Goal: Find contact information: Find contact information

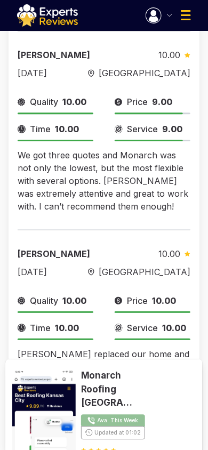
scroll to position [693, 0]
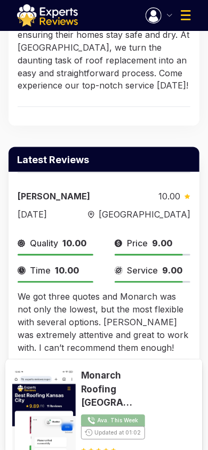
click at [157, 19] on img "button" at bounding box center [154, 15] width 16 height 16
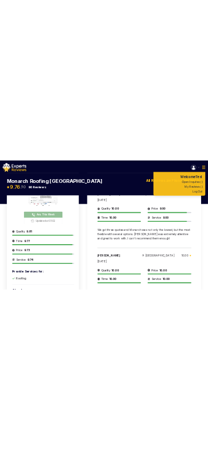
scroll to position [0, 0]
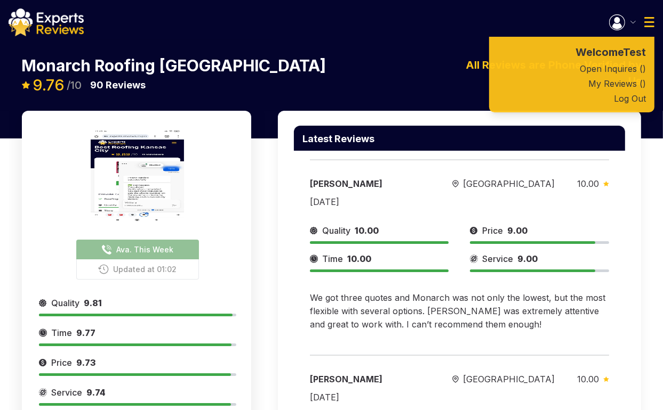
click at [136, 241] on button "Ava. This Week" at bounding box center [137, 250] width 123 height 20
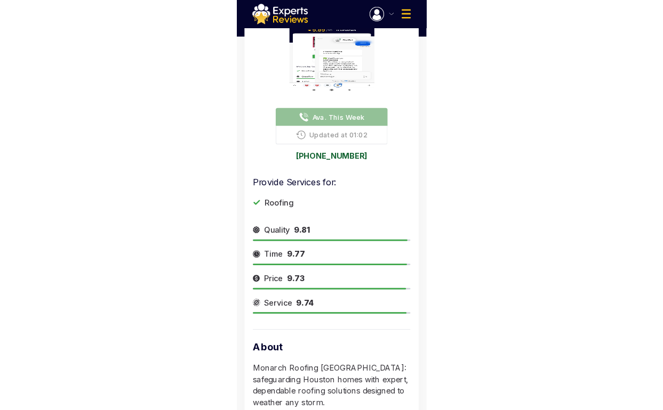
scroll to position [160, 0]
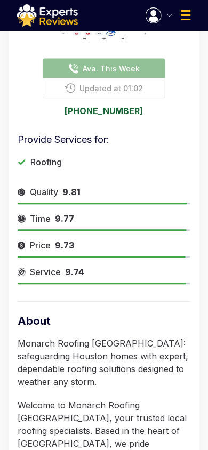
click at [113, 114] on link "832-215-0987" at bounding box center [104, 111] width 173 height 9
click at [119, 84] on span "Updated at 01:02" at bounding box center [111, 88] width 63 height 11
click at [119, 73] on span "Ava. This Week" at bounding box center [111, 68] width 57 height 11
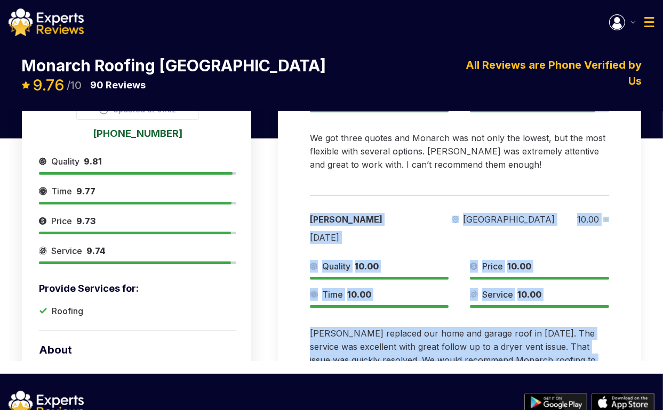
drag, startPoint x: 578, startPoint y: 320, endPoint x: 295, endPoint y: 182, distance: 315.7
click at [295, 187] on div "Judy Irvine Houston 10.00 04/14/2025 Quality 10.00 Price 10.00 Time 10.00 Servi…" at bounding box center [459, 291] width 331 height 209
click at [296, 187] on div "Judy Irvine Houston 10.00 04/14/2025 Quality 10.00 Price 10.00 Time 10.00 Servi…" at bounding box center [459, 291] width 331 height 209
drag, startPoint x: 296, startPoint y: 182, endPoint x: 619, endPoint y: 305, distance: 346.2
click at [619, 305] on div "Judy Irvine Houston 10.00 04/14/2025 Quality 10.00 Price 10.00 Time 10.00 Servi…" at bounding box center [459, 291] width 331 height 209
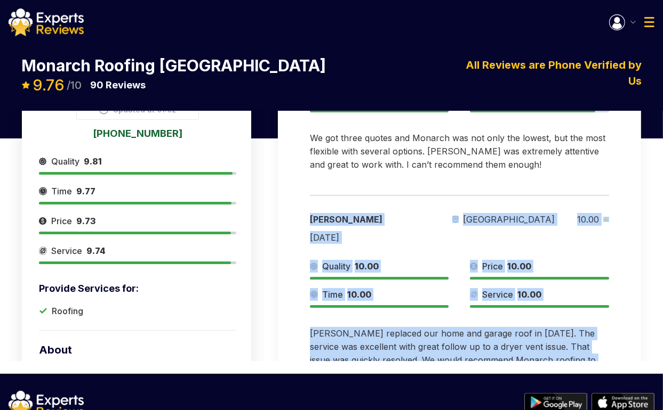
click at [619, 305] on div "Judy Irvine Houston 10.00 04/14/2025 Quality 10.00 Price 10.00 Time 10.00 Servi…" at bounding box center [459, 291] width 331 height 209
drag, startPoint x: 590, startPoint y: 299, endPoint x: 273, endPoint y: 183, distance: 336.6
click at [273, 183] on div "Latest Reviews Chris Bard Houston 10.00 04/16/2025 Quality 10.00 Price 9.00 Tim…" at bounding box center [459, 156] width 390 height 410
drag, startPoint x: 273, startPoint y: 183, endPoint x: 626, endPoint y: 304, distance: 372.7
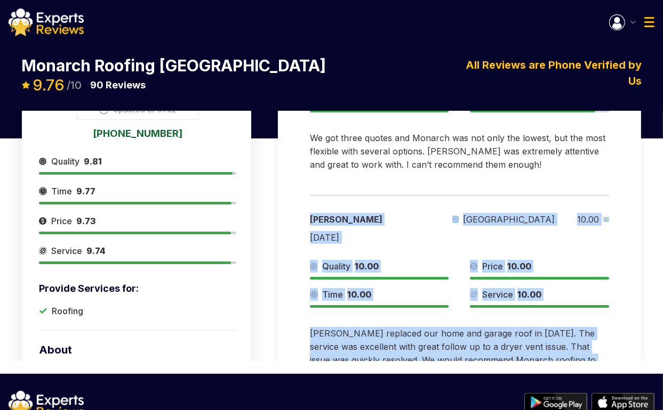
click at [626, 304] on div "Latest Reviews Chris Bard Houston 10.00 04/16/2025 Quality 10.00 Price 9.00 Tim…" at bounding box center [459, 156] width 390 height 410
click at [626, 304] on div "Latest Reviews Chris Bard Houston 10.00 04/16/2025 Quality 10.00 Price 9.00 Tim…" at bounding box center [459, 183] width 363 height 465
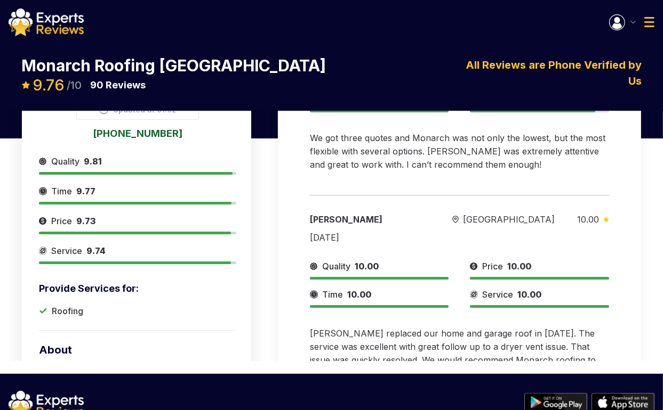
click at [627, 161] on div "Latest Reviews Chris Bard Houston 10.00 04/16/2025 Quality 10.00 Price 9.00 Tim…" at bounding box center [459, 183] width 363 height 465
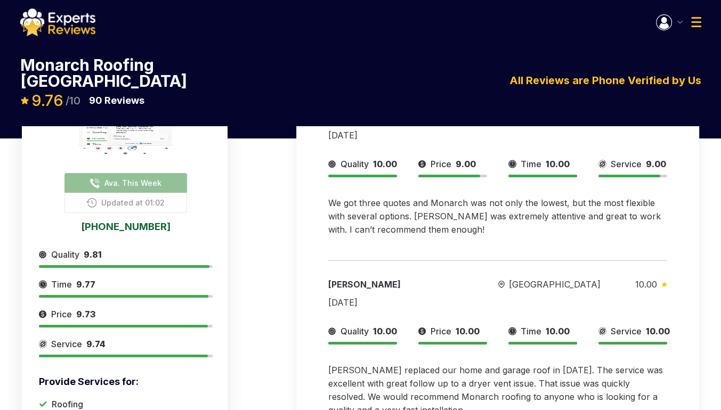
scroll to position [83, 0]
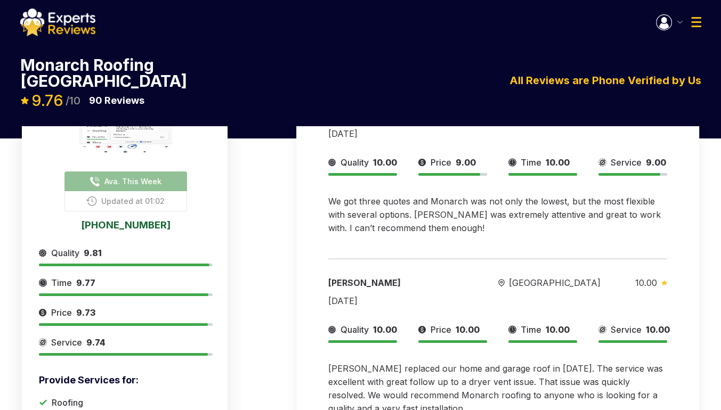
click at [136, 220] on link "832-215-0987" at bounding box center [126, 225] width 174 height 10
click at [110, 220] on link "832-215-0987" at bounding box center [126, 225] width 174 height 10
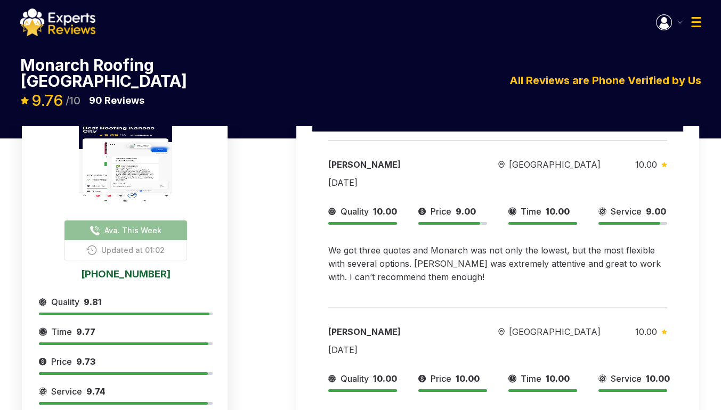
scroll to position [0, 0]
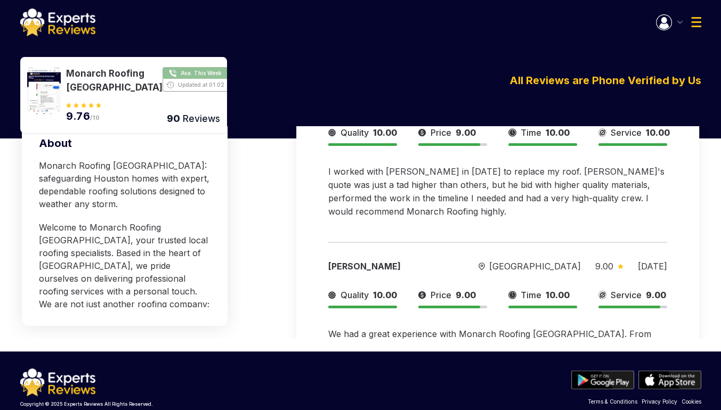
scroll to position [160, 0]
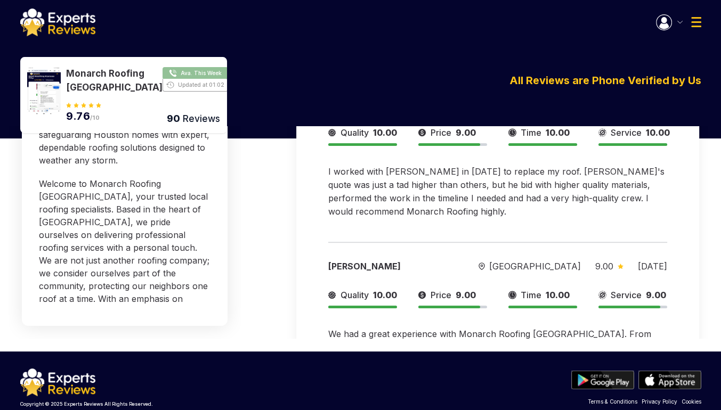
click at [558, 260] on div "Kelly Lackner Houston 9.00 03/25/2025" at bounding box center [497, 266] width 339 height 13
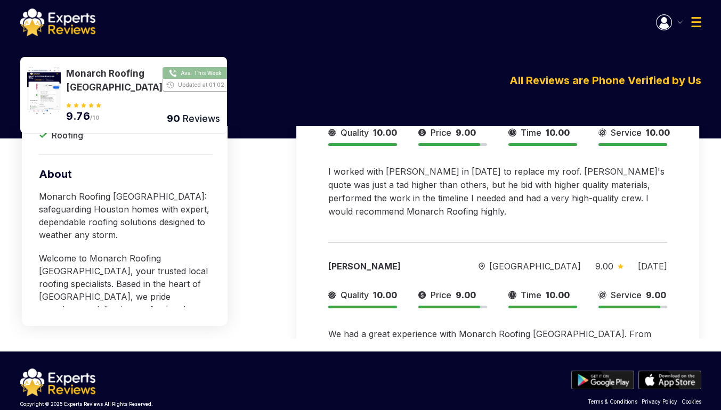
scroll to position [107, 0]
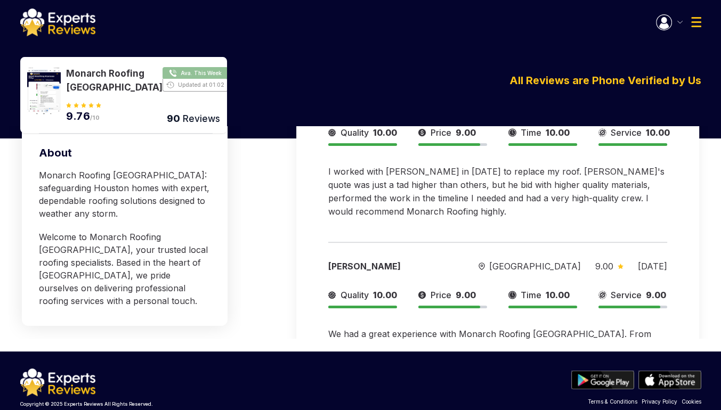
click at [578, 44] on div "Monarch Roofing Houston Ava. This Week Updated at 01:02 9.76 /10 90 Reviews Mon…" at bounding box center [360, 83] width 721 height 86
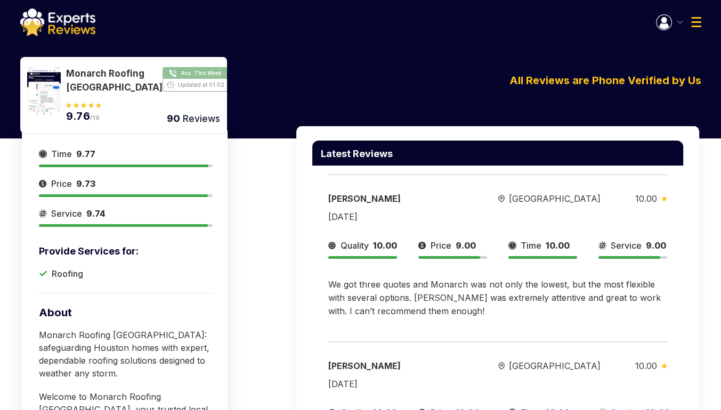
scroll to position [213, 0]
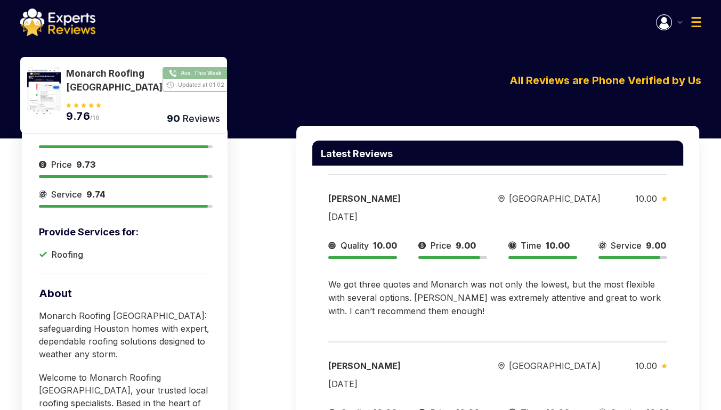
drag, startPoint x: 189, startPoint y: 246, endPoint x: 222, endPoint y: 242, distance: 32.7
click at [222, 242] on div "Ava. This Week Updated at 01:02 Provide Services for: Roofing Quality 9.81 Time…" at bounding box center [125, 350] width 206 height 448
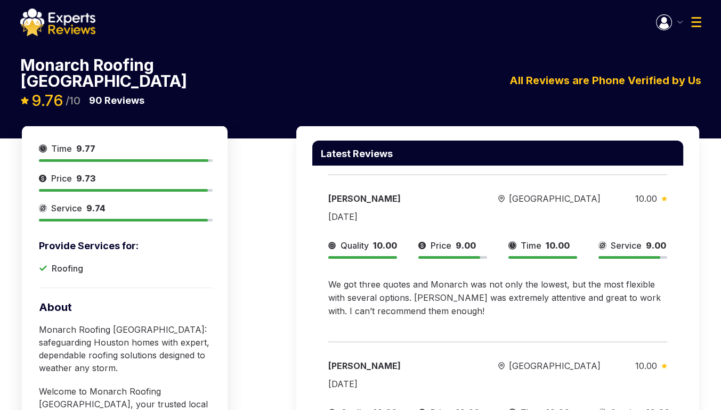
scroll to position [181, 0]
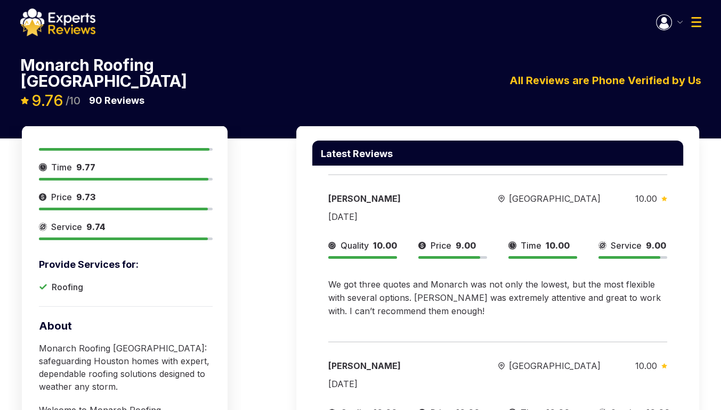
drag, startPoint x: 132, startPoint y: 56, endPoint x: 138, endPoint y: 134, distance: 78.1
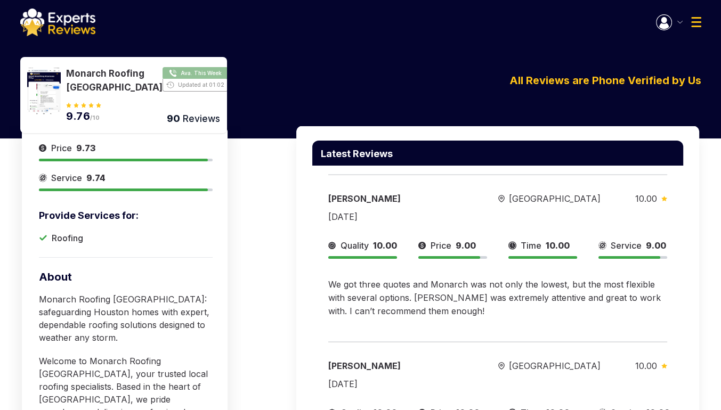
scroll to position [287, 0]
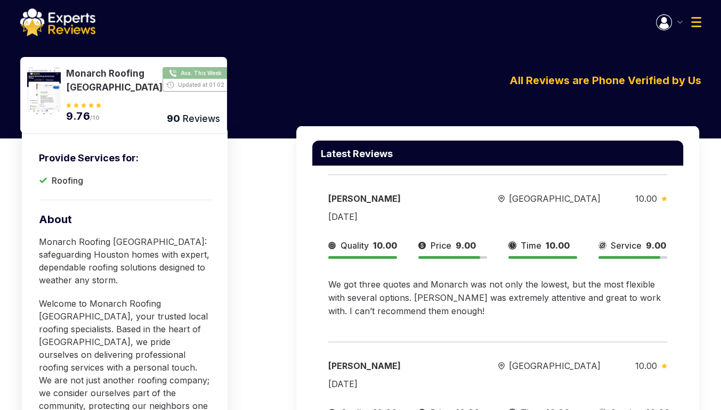
click at [600, 105] on div "Monarch Roofing Houston Ava. This Week Updated at 01:02 9.76 /10 90 Reviews Mon…" at bounding box center [361, 91] width 698 height 69
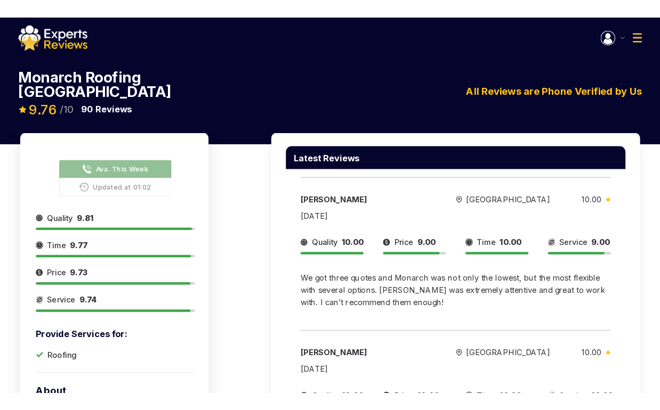
scroll to position [21, 0]
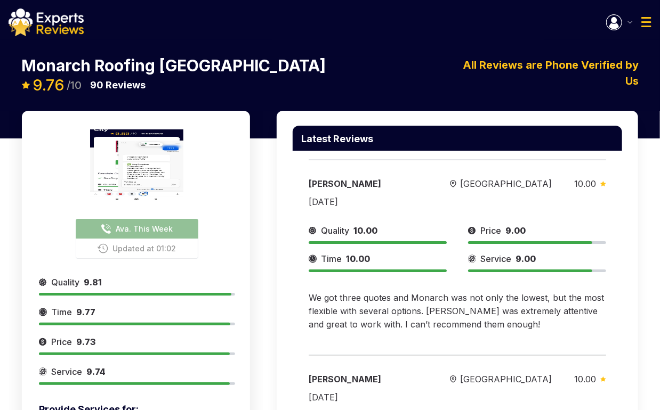
click at [422, 310] on div "Chris Bard Houston 10.00 04/16/2025 Quality 10.00 Price 9.00 Time 10.00 Service…" at bounding box center [457, 249] width 329 height 196
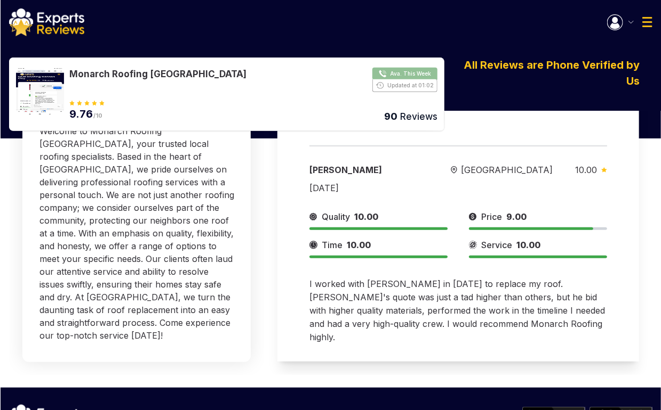
scroll to position [182, 0]
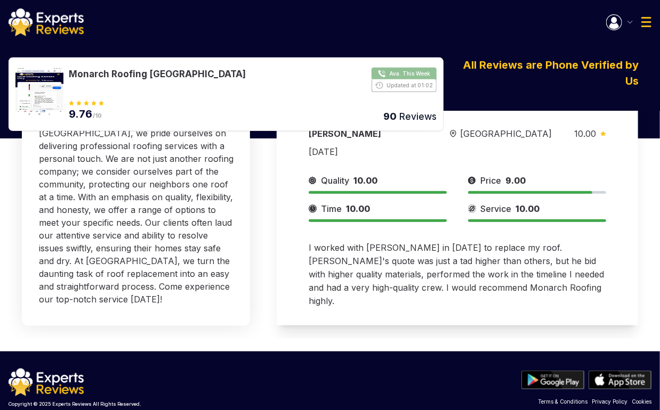
click at [372, 11] on div "Welcome Test Open Inquires ( ) My Reviews ( ) Log Out" at bounding box center [330, 23] width 660 height 28
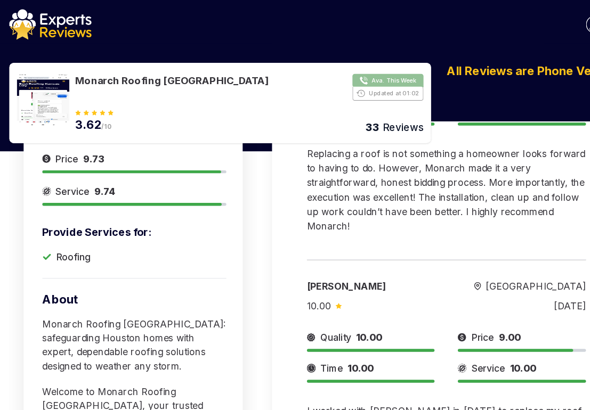
scroll to position [0, 0]
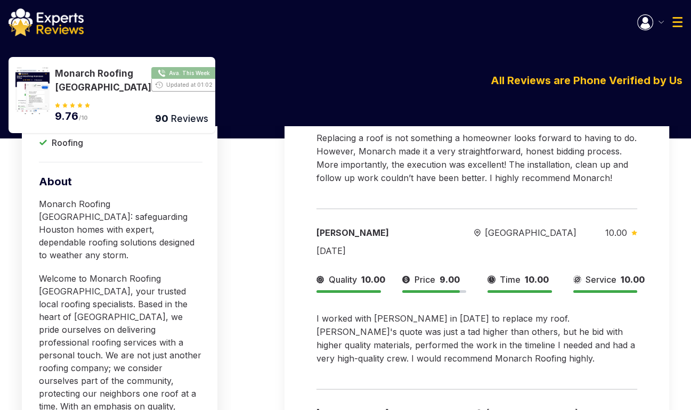
drag, startPoint x: 264, startPoint y: 122, endPoint x: 320, endPoint y: 57, distance: 86.6
click at [320, 57] on div "Monarch Roofing [PERSON_NAME]. This Week Updated at 01:02 9.76 /10 90 Reviews M…" at bounding box center [345, 83] width 691 height 86
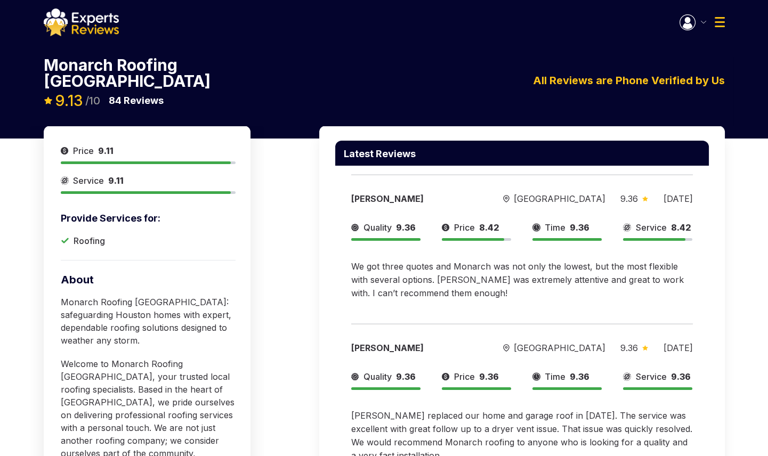
scroll to position [229, 0]
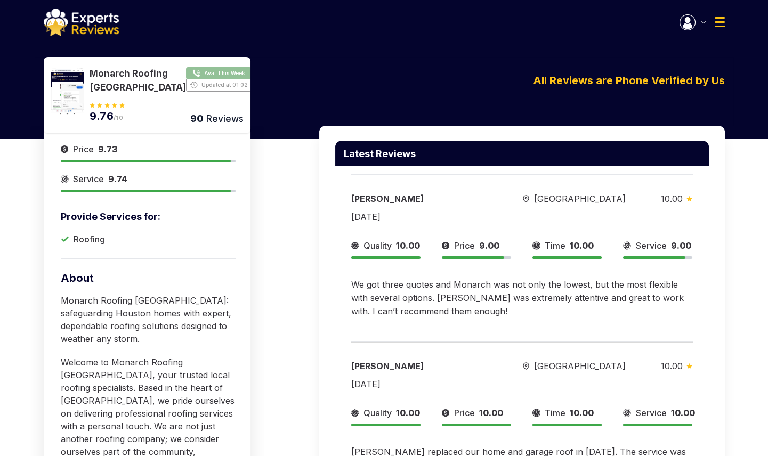
click at [753, 86] on div "Monarch Roofing [PERSON_NAME]. This Week Updated at 01:02 9.76 /10 90 Reviews M…" at bounding box center [384, 83] width 768 height 86
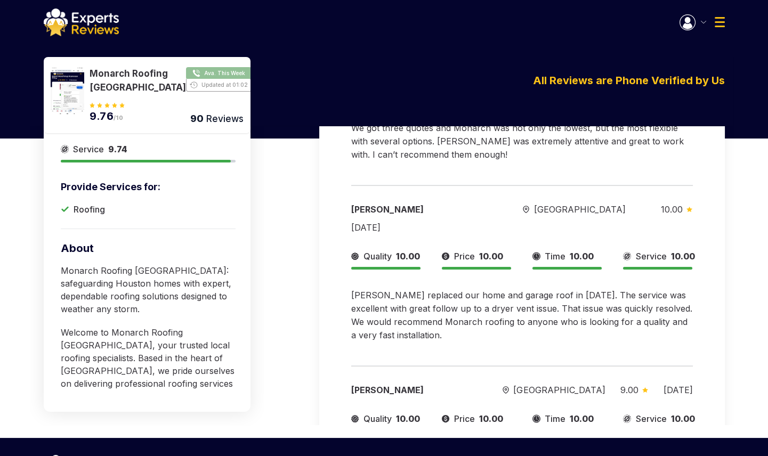
scroll to position [178, 0]
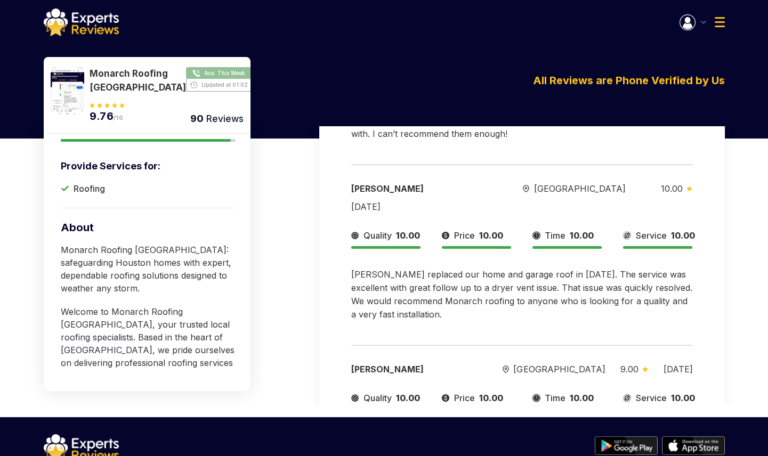
click at [299, 145] on div "Ava. This Week Updated at 01:02 Provide Services for: Roofing Quality 9.81 Time…" at bounding box center [384, 182] width 725 height 469
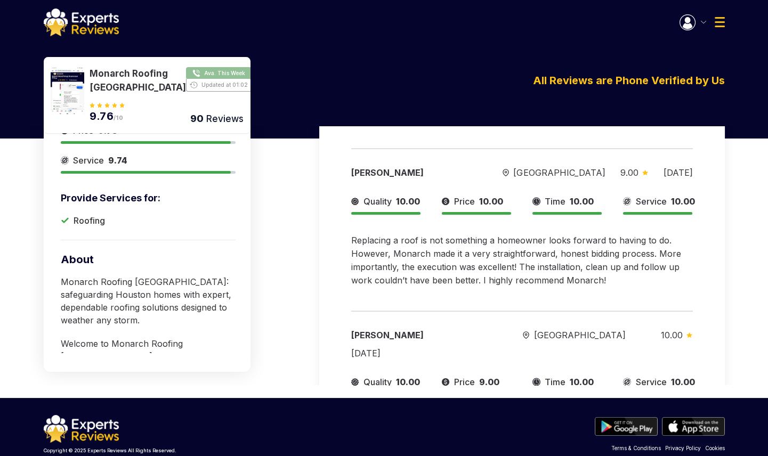
scroll to position [0, 0]
